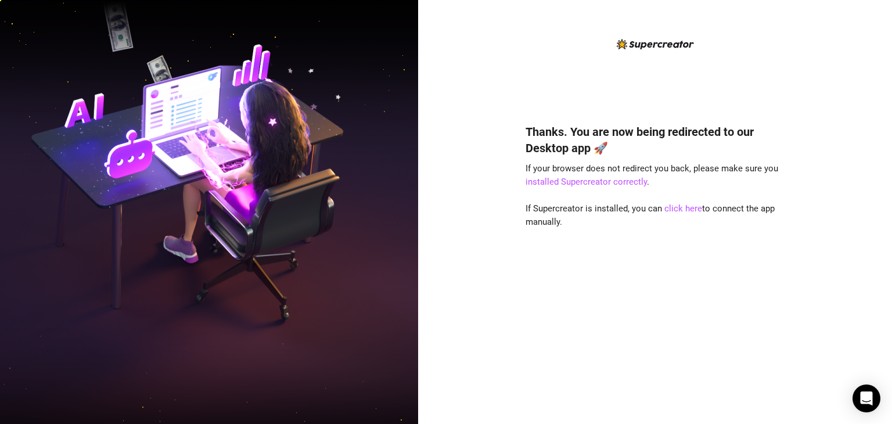
click at [686, 214] on div "Thanks. You are now being redirected to our Desktop app 🚀 If your browser does …" at bounding box center [654, 256] width 259 height 297
click at [687, 211] on link "click here" at bounding box center [683, 208] width 38 height 10
click at [573, 330] on div "Thanks. You are now being redirected to our Desktop app 🚀 If your browser does …" at bounding box center [654, 256] width 259 height 297
click at [683, 211] on link "click here" at bounding box center [683, 208] width 38 height 10
click at [670, 212] on link "click here" at bounding box center [683, 208] width 38 height 10
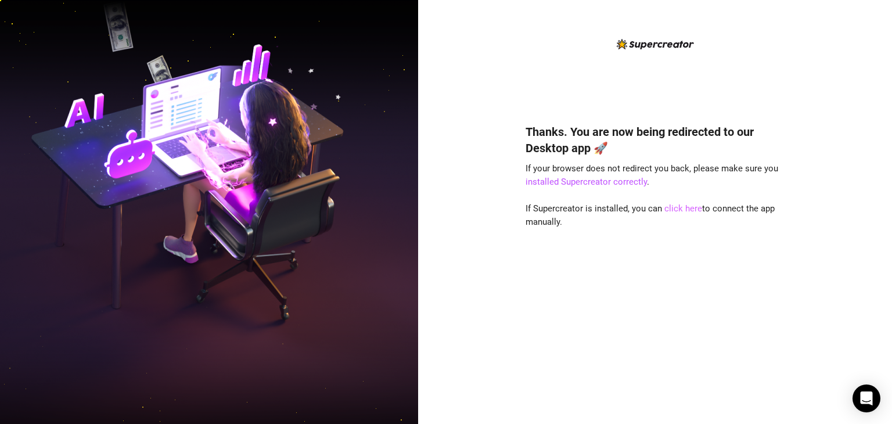
click at [685, 212] on link "click here" at bounding box center [683, 208] width 38 height 10
click at [681, 211] on link "click here" at bounding box center [683, 208] width 38 height 10
click at [680, 207] on link "click here" at bounding box center [683, 208] width 38 height 10
click at [683, 210] on link "click here" at bounding box center [683, 208] width 38 height 10
click at [214, 100] on img at bounding box center [209, 212] width 418 height 524
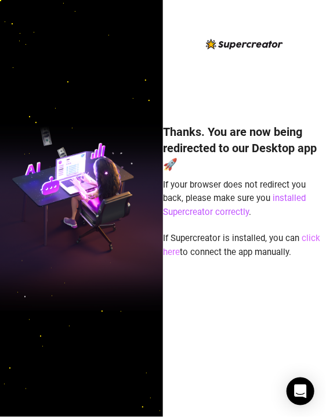
click at [310, 237] on link "click here" at bounding box center [241, 245] width 157 height 24
click at [310, 239] on link "click here" at bounding box center [241, 245] width 157 height 24
click at [309, 242] on link "click here" at bounding box center [241, 245] width 157 height 24
click at [306, 240] on link "click here" at bounding box center [241, 245] width 157 height 24
click at [309, 239] on link "click here" at bounding box center [241, 245] width 157 height 24
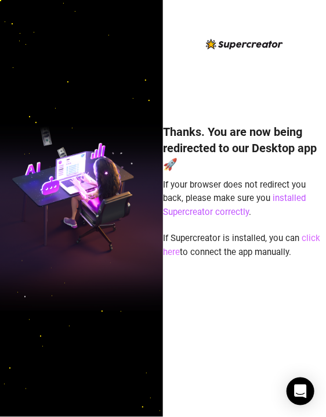
click at [311, 240] on link "click here" at bounding box center [241, 245] width 157 height 24
click at [308, 237] on link "click here" at bounding box center [241, 245] width 157 height 24
click at [305, 238] on link "click here" at bounding box center [241, 245] width 157 height 24
click at [310, 240] on link "click here" at bounding box center [241, 245] width 157 height 24
